Goal: Task Accomplishment & Management: Manage account settings

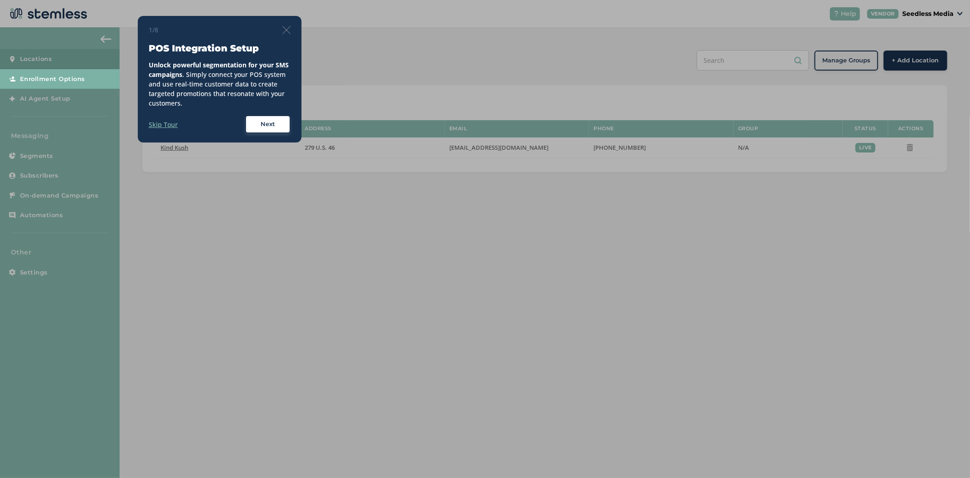
click at [288, 28] on img at bounding box center [287, 30] width 8 height 8
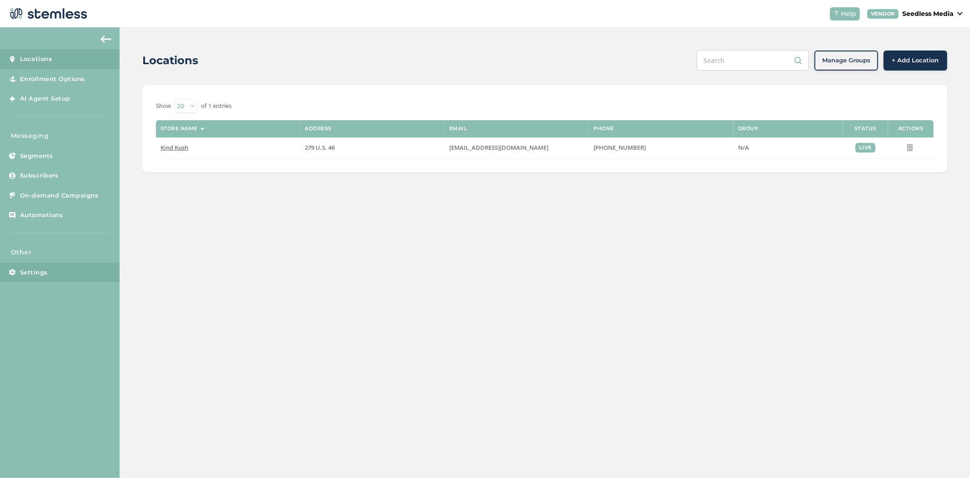
click at [58, 278] on link "Settings" at bounding box center [60, 272] width 120 height 20
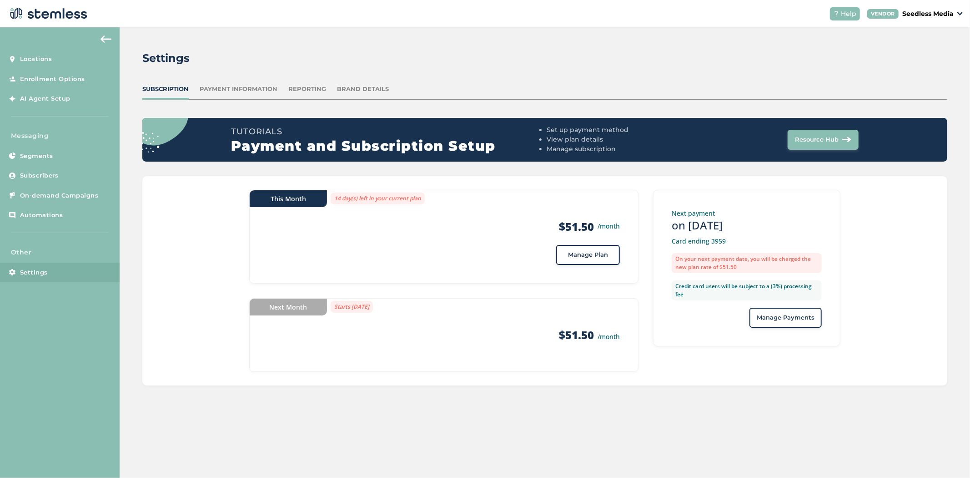
click at [253, 89] on div "Payment Information" at bounding box center [239, 89] width 78 height 9
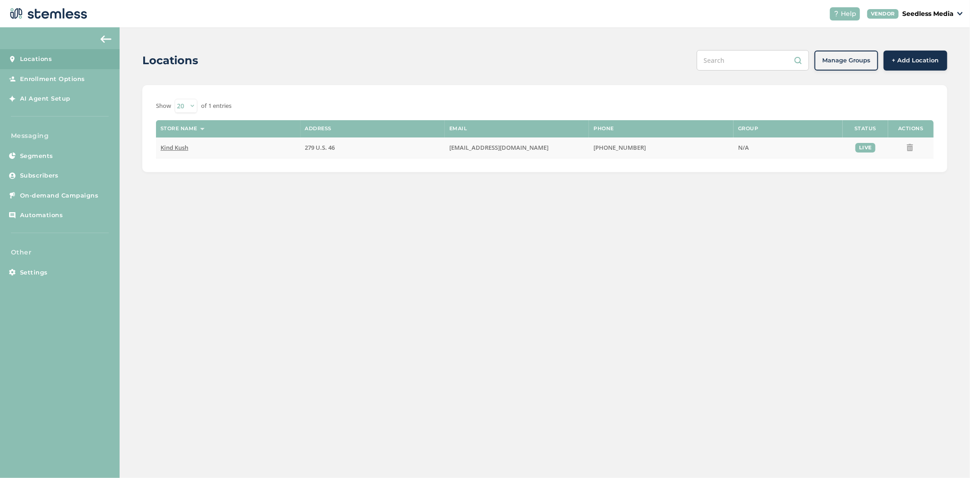
drag, startPoint x: 520, startPoint y: 147, endPoint x: 444, endPoint y: 148, distance: 76.4
click at [444, 148] on tr "Kind Kush 279 U.S. 46 [EMAIL_ADDRESS][DOMAIN_NAME] [PHONE_NUMBER] N/A live" at bounding box center [545, 147] width 778 height 21
copy tr "[EMAIL_ADDRESS][DOMAIN_NAME]"
click at [175, 148] on span "Kind Kush" at bounding box center [175, 147] width 28 height 8
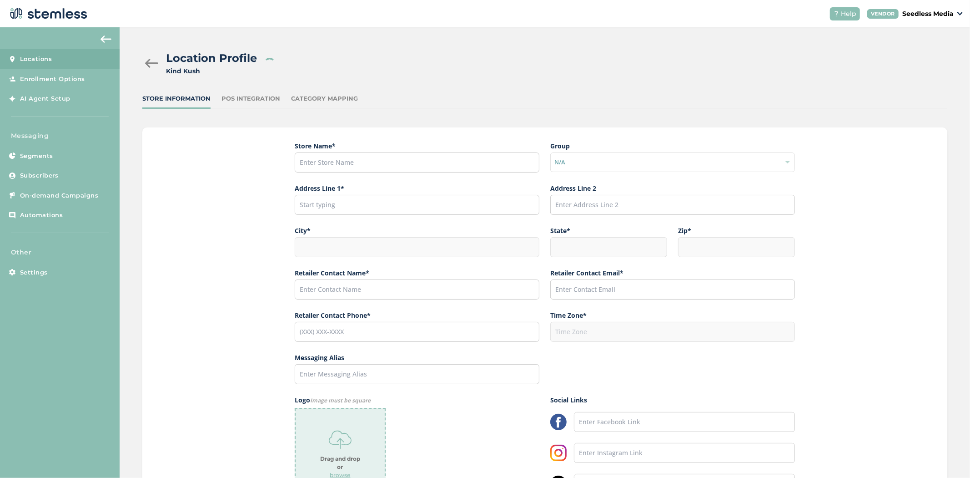
type input "Kind Kush"
type input "279 U.S. 46"
type input "Rockaway"
type input "NJ"
type input "07866"
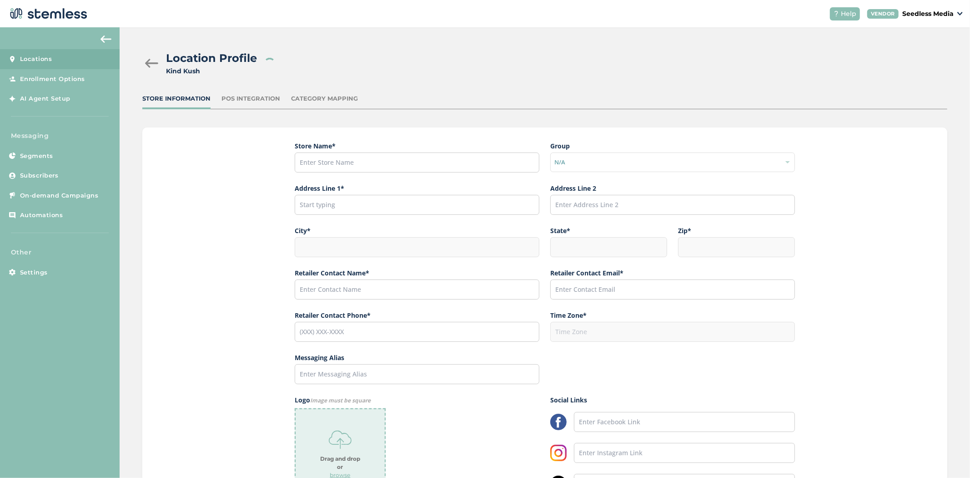
type input "[PERSON_NAME]"
type input "[EMAIL_ADDRESS][DOMAIN_NAME]"
type input "[PHONE_NUMBER]"
type input "America/New_York"
type input "kind K"
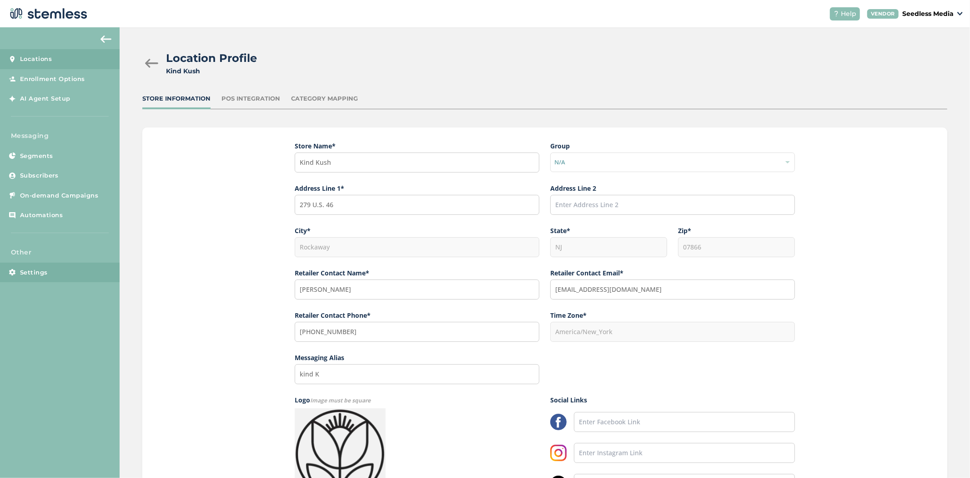
click at [62, 267] on link "Settings" at bounding box center [60, 272] width 120 height 20
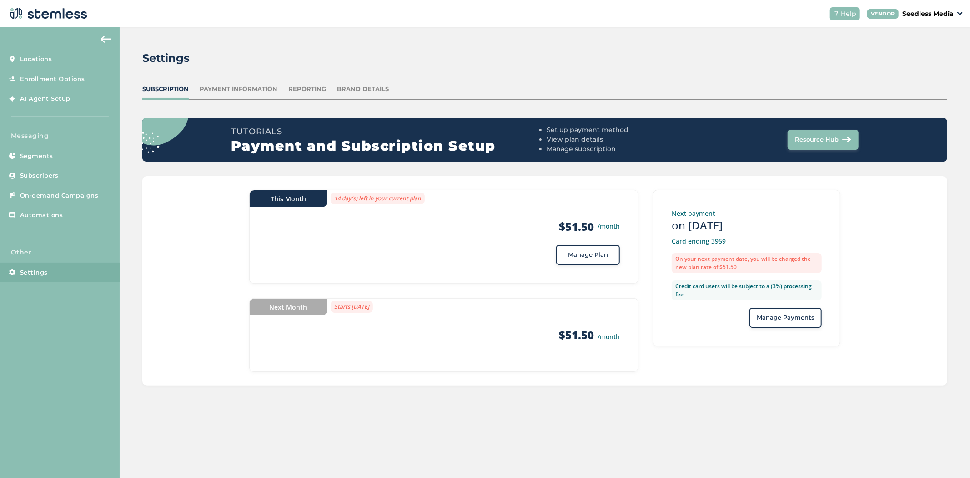
click at [596, 260] on button "Manage Plan" at bounding box center [588, 255] width 64 height 20
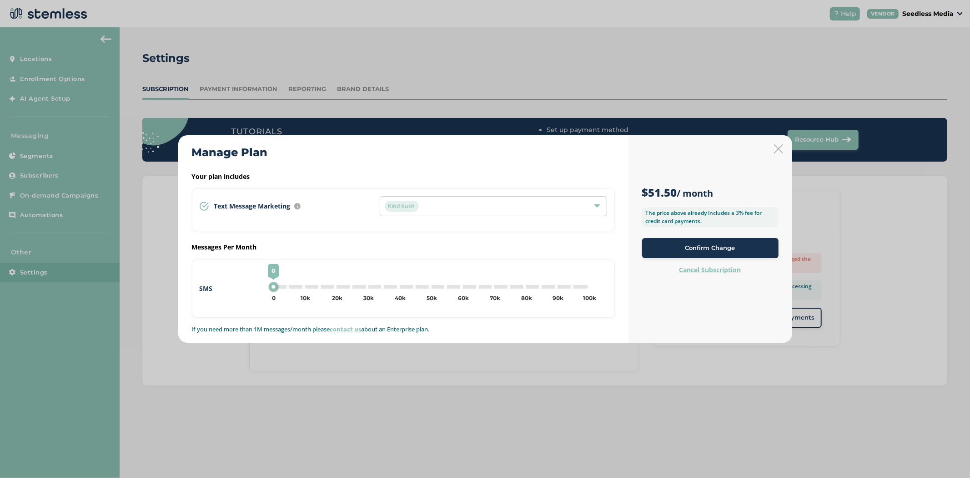
click at [715, 267] on label "Cancel Subscription" at bounding box center [711, 269] width 62 height 9
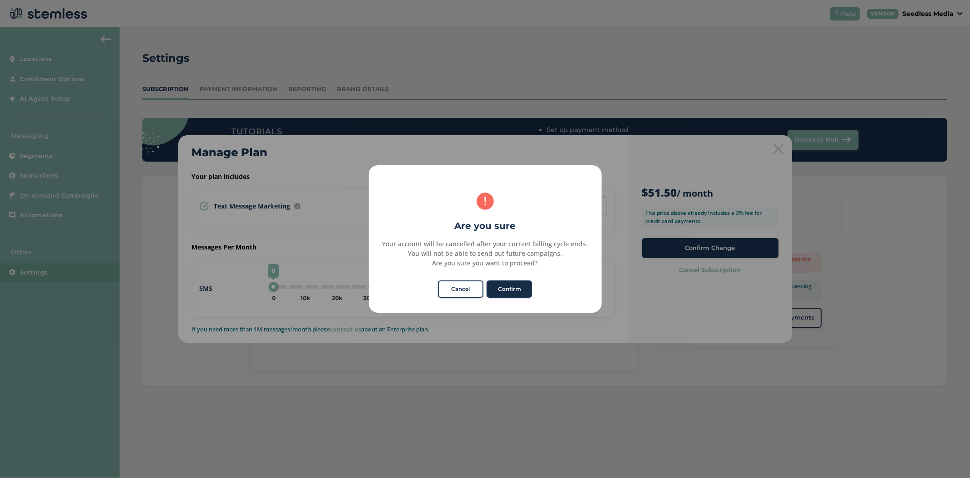
click at [509, 288] on button "Confirm" at bounding box center [509, 288] width 45 height 17
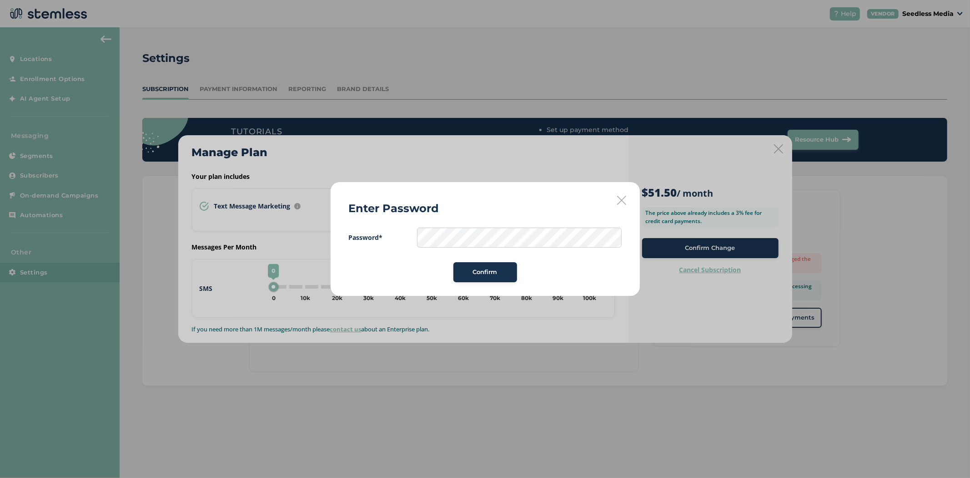
click at [489, 209] on div "Enter Password Password* Confirm" at bounding box center [485, 238] width 309 height 113
click at [619, 201] on icon at bounding box center [621, 200] width 9 height 9
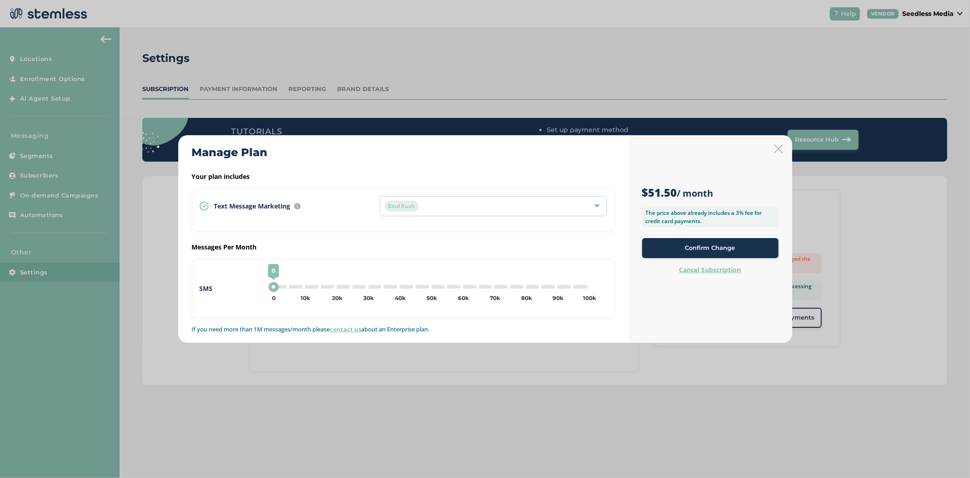
click at [782, 149] on icon at bounding box center [778, 148] width 9 height 9
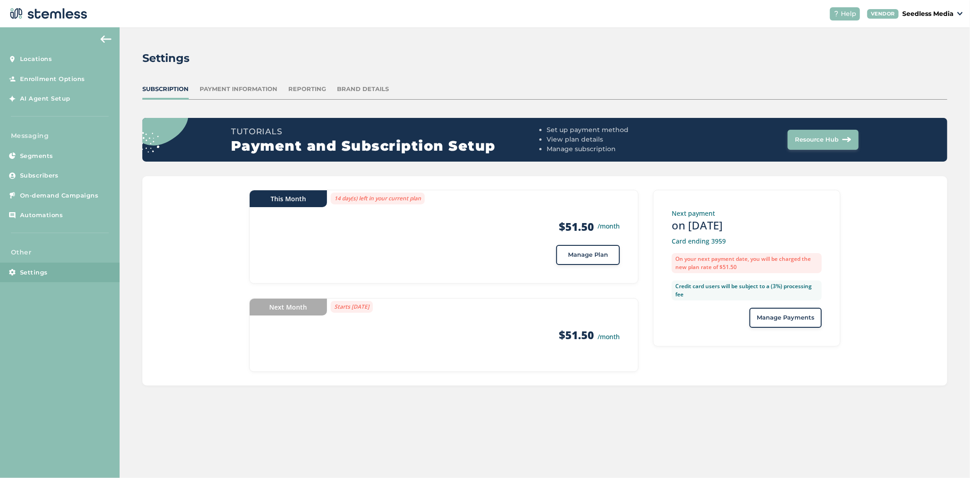
click at [945, 17] on p "Seedless Media" at bounding box center [928, 14] width 51 height 10
drag, startPoint x: 575, startPoint y: 43, endPoint x: 574, endPoint y: 26, distance: 17.3
click at [575, 43] on div "Settings Subscription Payment Information Reporting Brand Details Tutorials Pay…" at bounding box center [545, 217] width 851 height 381
click at [927, 10] on p "Seedless Media" at bounding box center [928, 14] width 51 height 10
click at [926, 47] on link "Profile" at bounding box center [930, 48] width 45 height 9
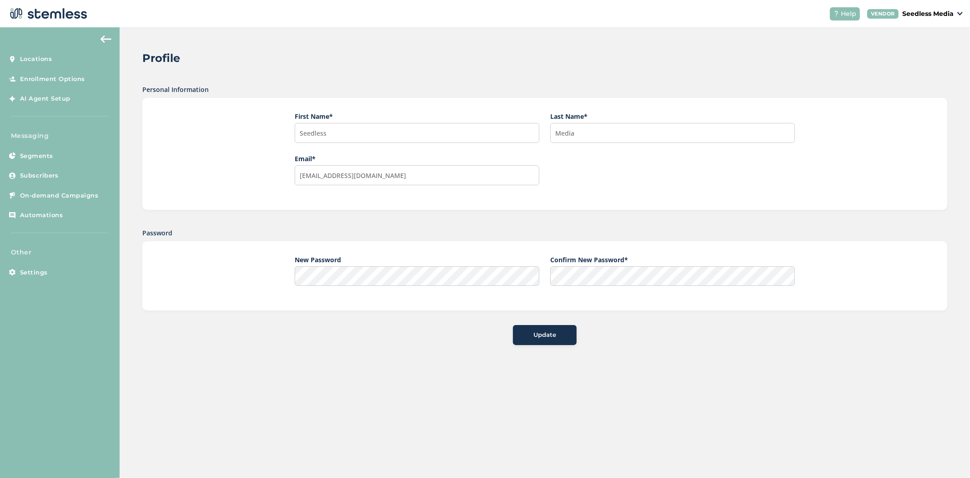
drag, startPoint x: 776, startPoint y: 364, endPoint x: 730, endPoint y: 358, distance: 46.3
click at [776, 364] on div "Profile Personal Information First Name * Seedless Last Name * Media Email * [E…" at bounding box center [545, 197] width 851 height 340
click at [541, 332] on span "Update" at bounding box center [545, 334] width 23 height 9
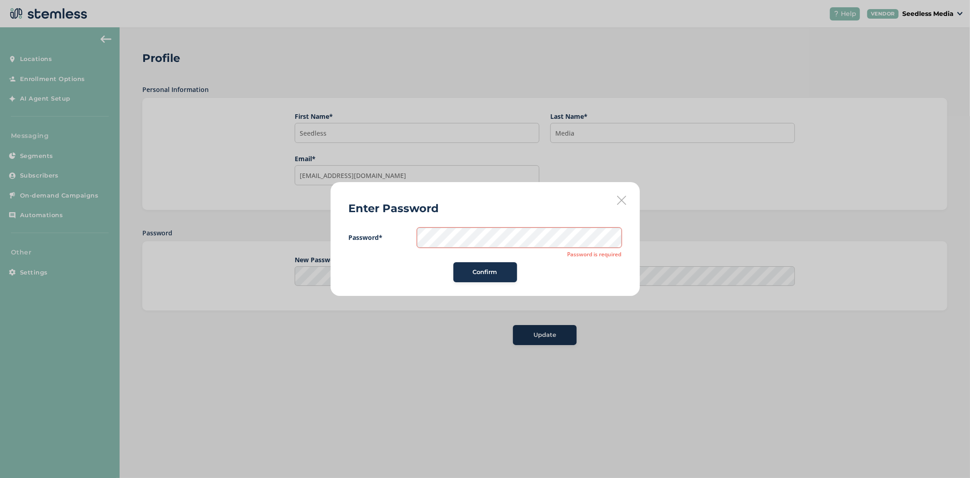
click at [469, 74] on div "Enter Password Password* Password is required Confirm" at bounding box center [485, 239] width 970 height 478
click at [622, 206] on div "Enter Password Password* Password is required Confirm" at bounding box center [485, 238] width 309 height 113
click at [623, 201] on icon at bounding box center [621, 200] width 9 height 9
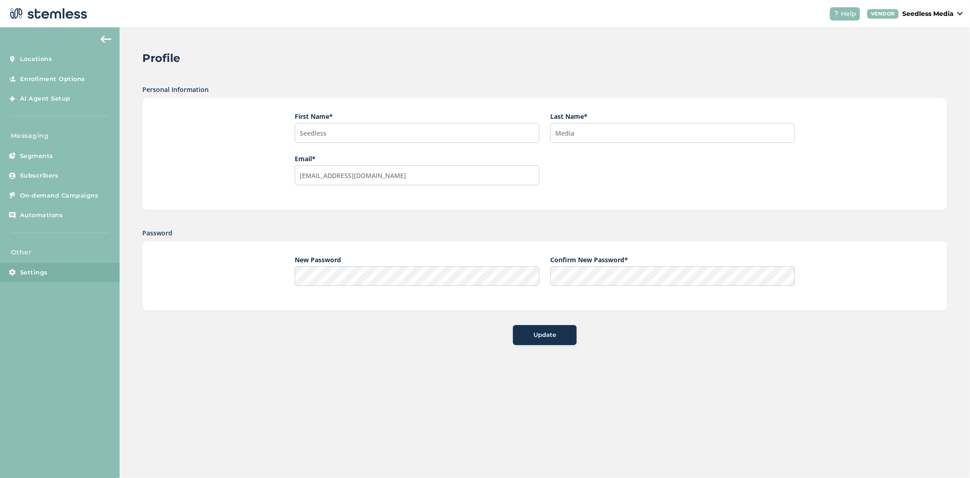
click at [42, 270] on span "Settings" at bounding box center [34, 272] width 28 height 9
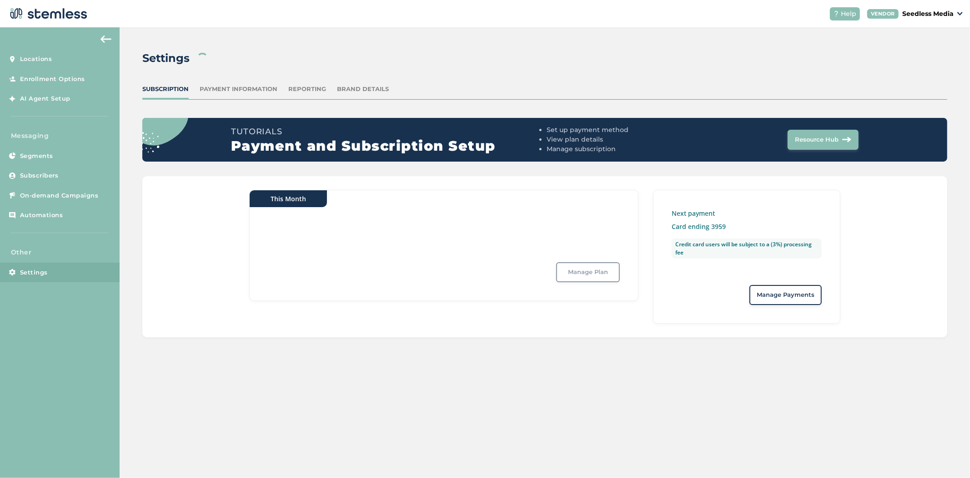
click at [592, 274] on div "Manage Plan" at bounding box center [588, 272] width 64 height 20
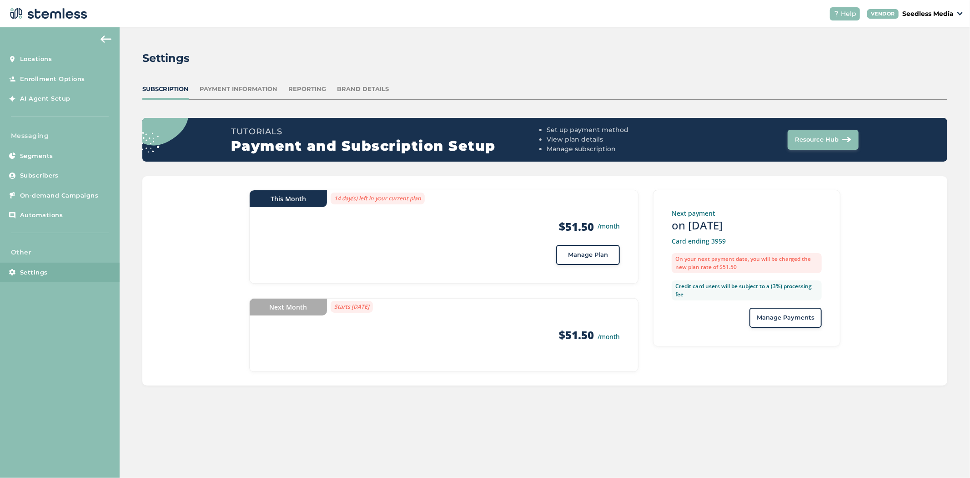
click at [592, 251] on span "Manage Plan" at bounding box center [588, 254] width 40 height 9
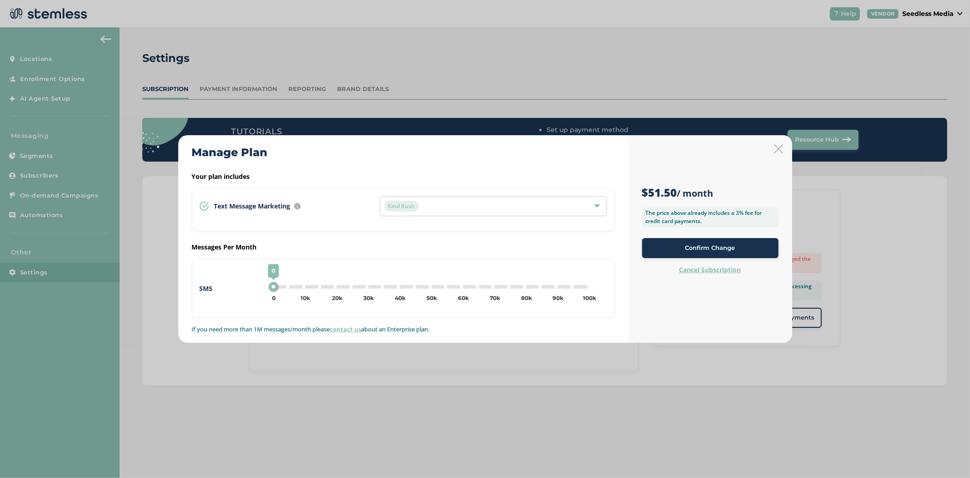
click at [707, 270] on label "Cancel Subscription" at bounding box center [711, 269] width 62 height 9
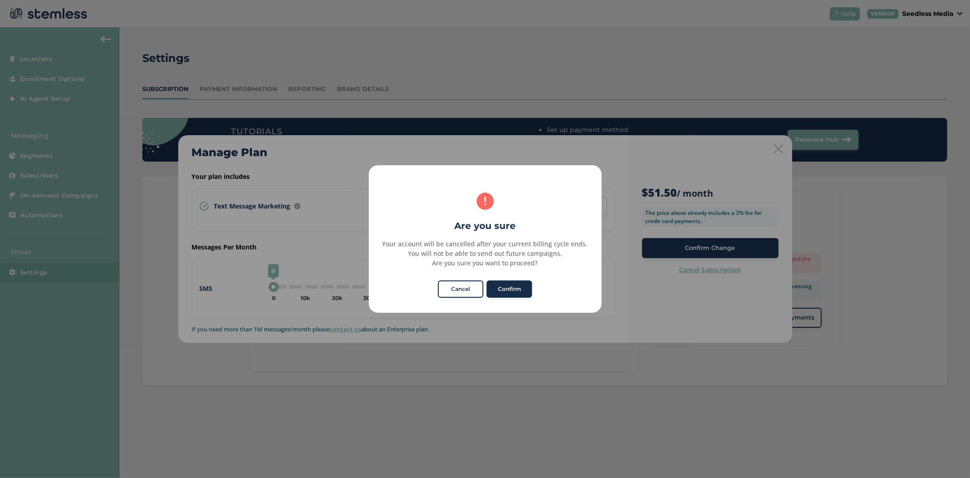
click at [504, 288] on button "Confirm" at bounding box center [509, 288] width 45 height 17
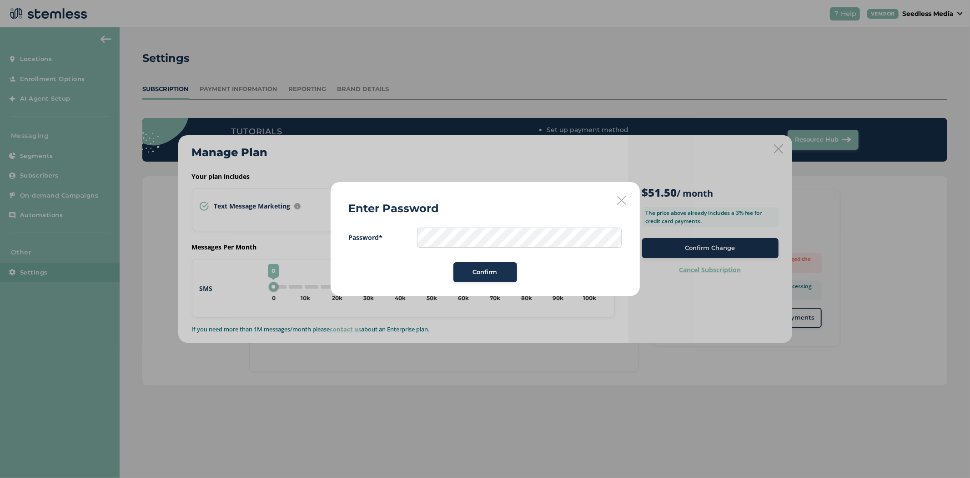
click at [473, 274] on span "Confirm" at bounding box center [485, 271] width 25 height 9
